Goal: Find specific page/section

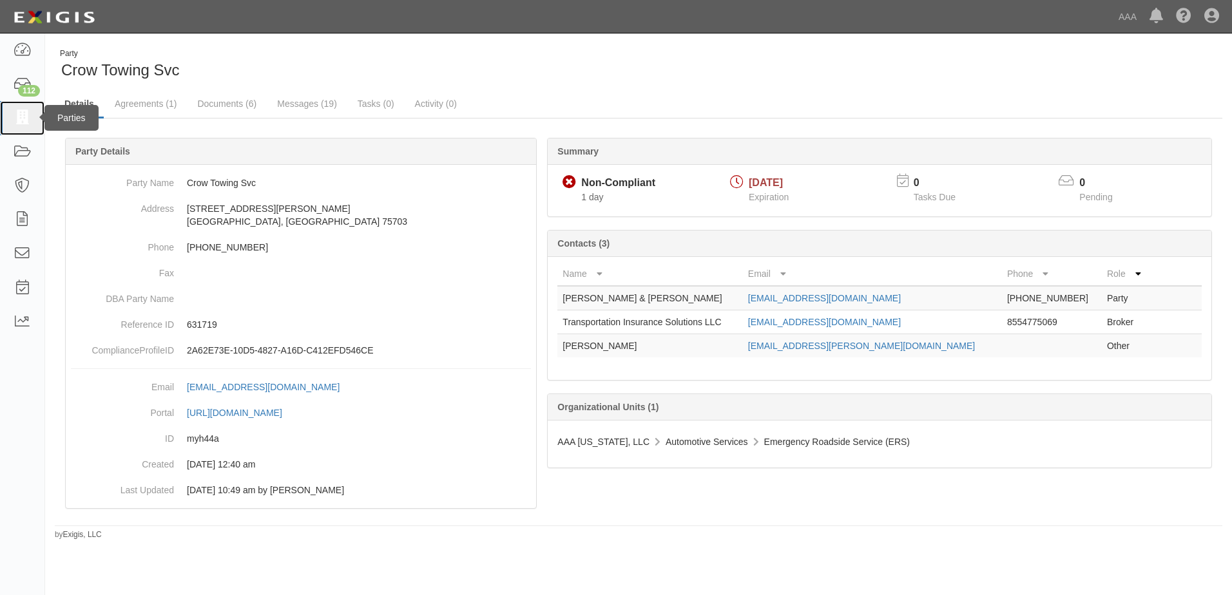
click at [23, 120] on icon at bounding box center [22, 118] width 18 height 15
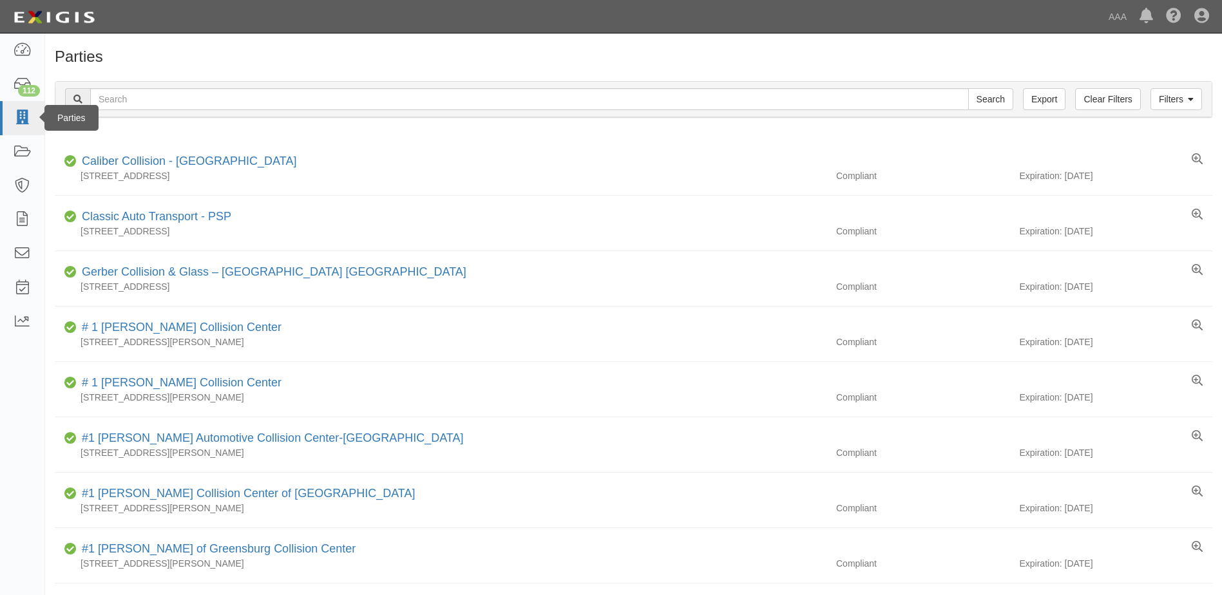
click at [24, 115] on icon at bounding box center [22, 118] width 18 height 15
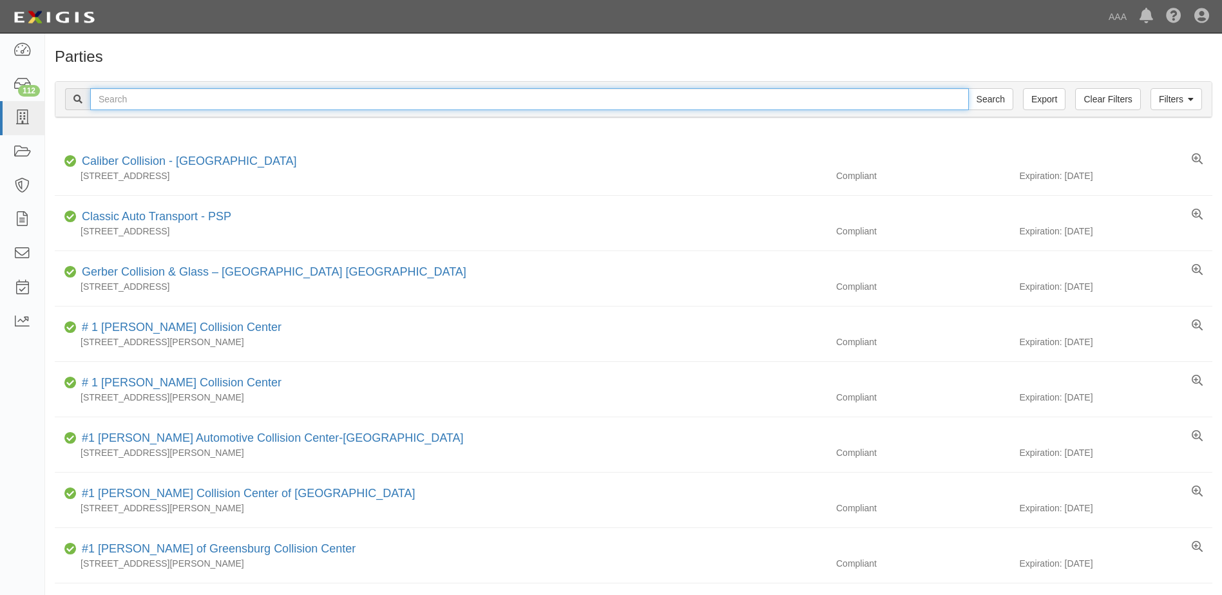
click at [200, 95] on input "text" at bounding box center [529, 99] width 879 height 22
click at [180, 98] on input "text" at bounding box center [529, 99] width 879 height 22
type input "dfw tech"
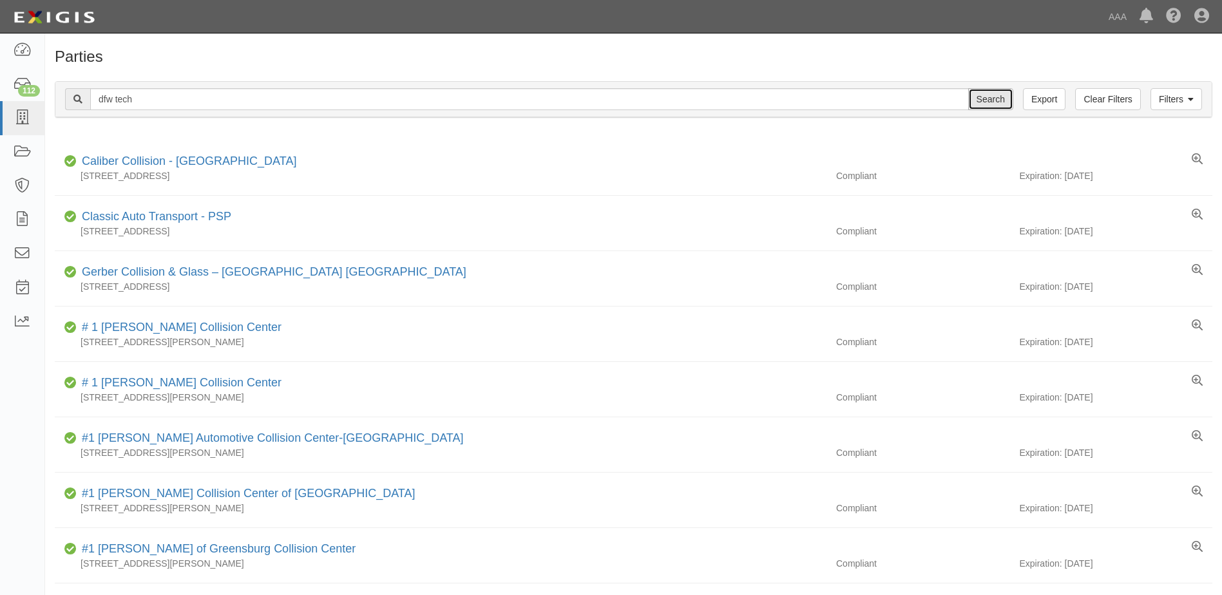
click at [992, 100] on input "Search" at bounding box center [990, 99] width 45 height 22
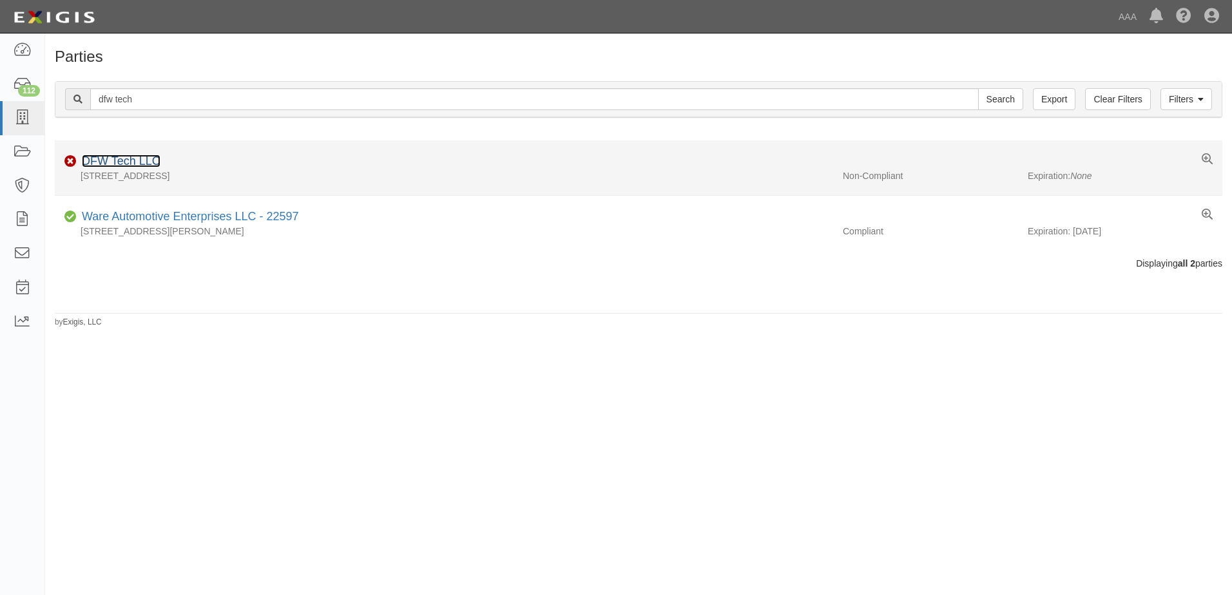
click at [137, 163] on link "DFW Tech LLC" at bounding box center [121, 161] width 79 height 13
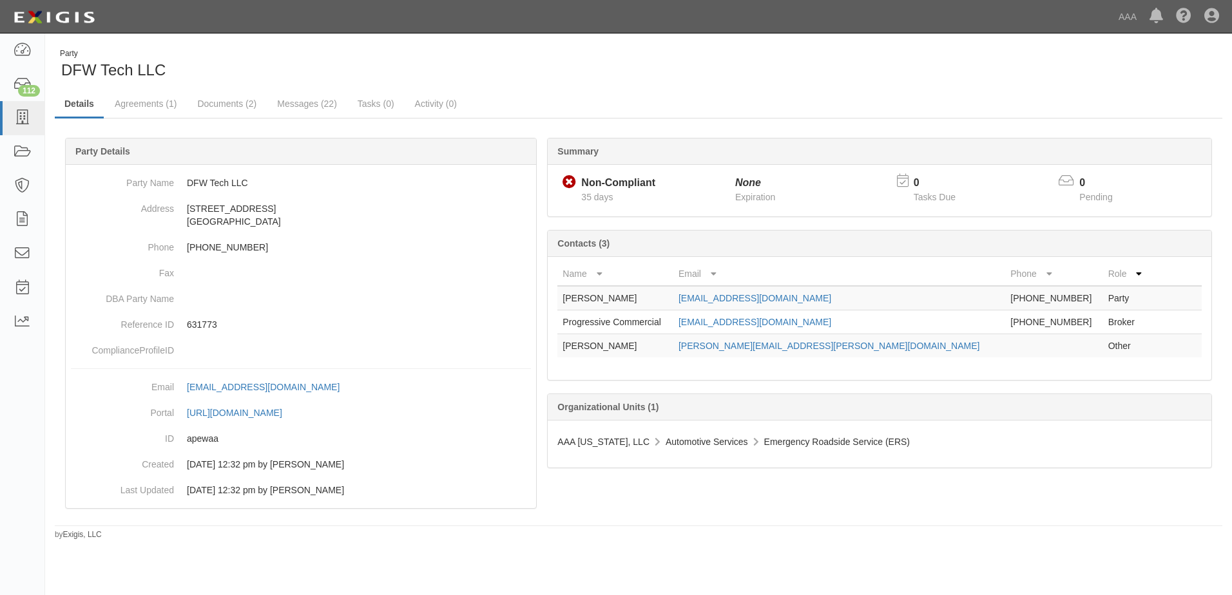
drag, startPoint x: 782, startPoint y: 569, endPoint x: 803, endPoint y: 598, distance: 35.4
click at [803, 575] on html "Toggle navigation Dashboard 112 Inbox Parties Agreements Coverages Documents Me…" at bounding box center [616, 287] width 1232 height 575
click at [230, 107] on link "Documents (2)" at bounding box center [226, 105] width 79 height 28
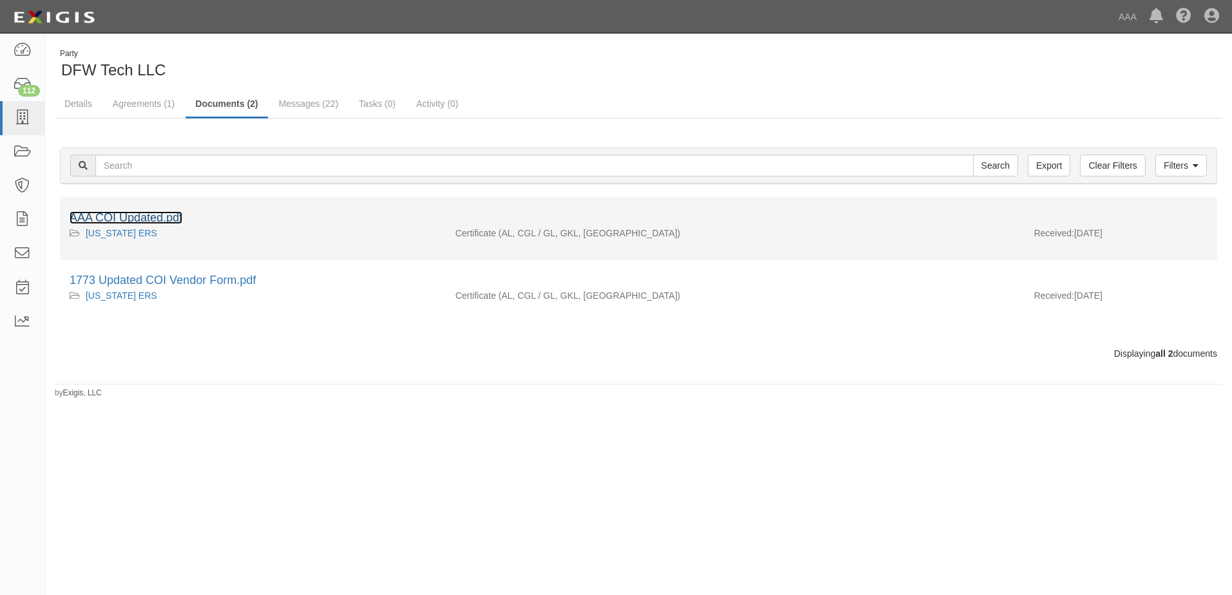
click at [168, 218] on link "AAA COI Updated.pdf" at bounding box center [126, 217] width 113 height 13
